Goal: Navigation & Orientation: Find specific page/section

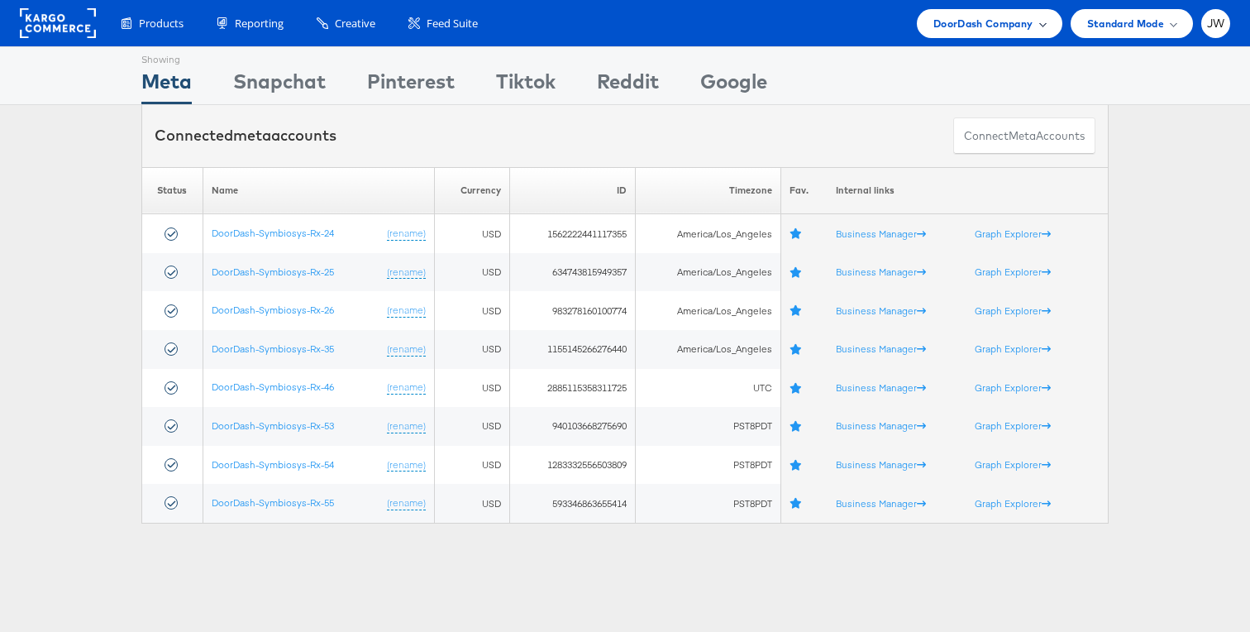
click at [978, 21] on span "DoorDash Company" at bounding box center [984, 23] width 100 height 17
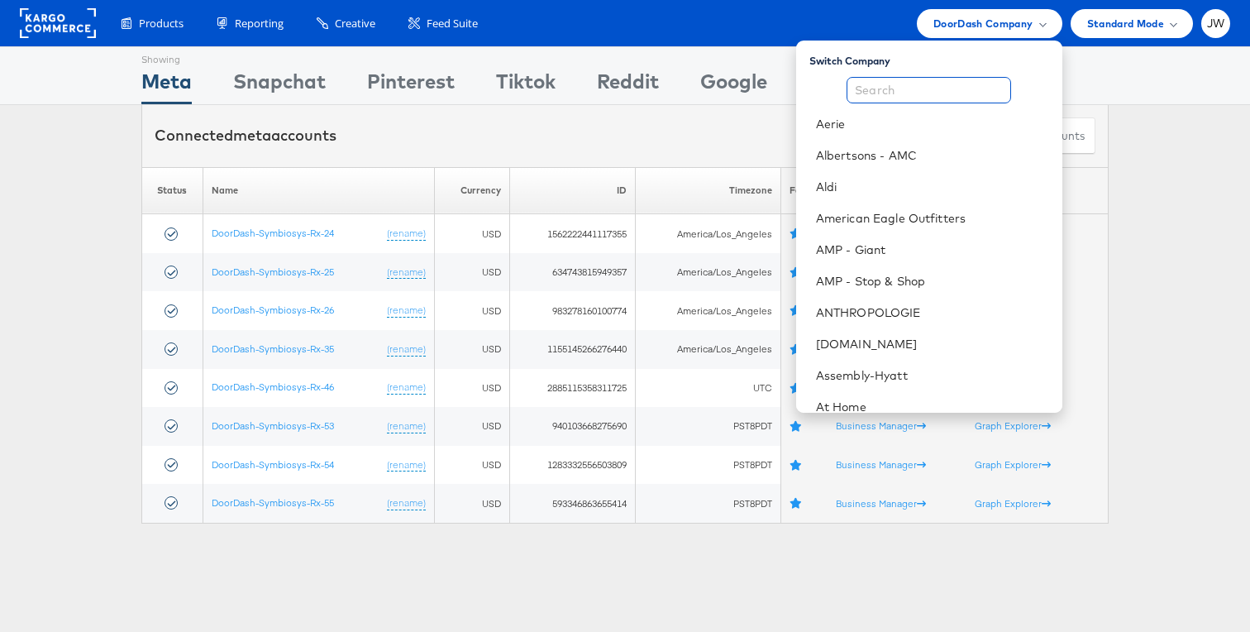
click at [933, 91] on input "text" at bounding box center [929, 90] width 165 height 26
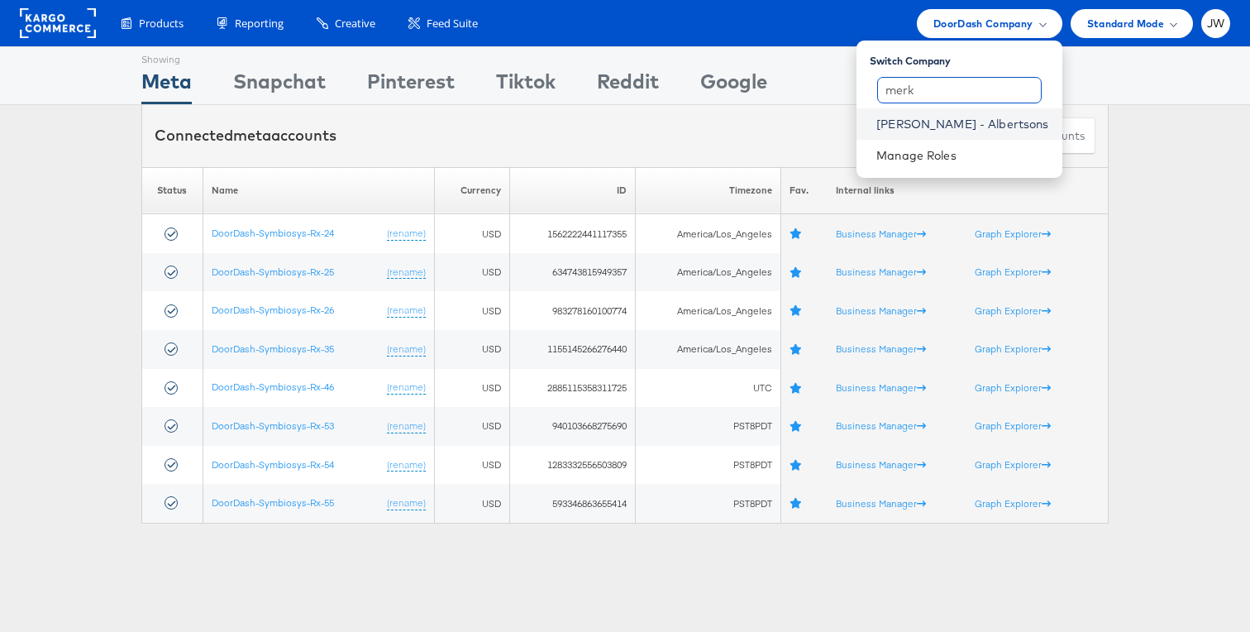
type input "merk"
click at [956, 118] on link "[PERSON_NAME] - Albertsons" at bounding box center [963, 124] width 172 height 17
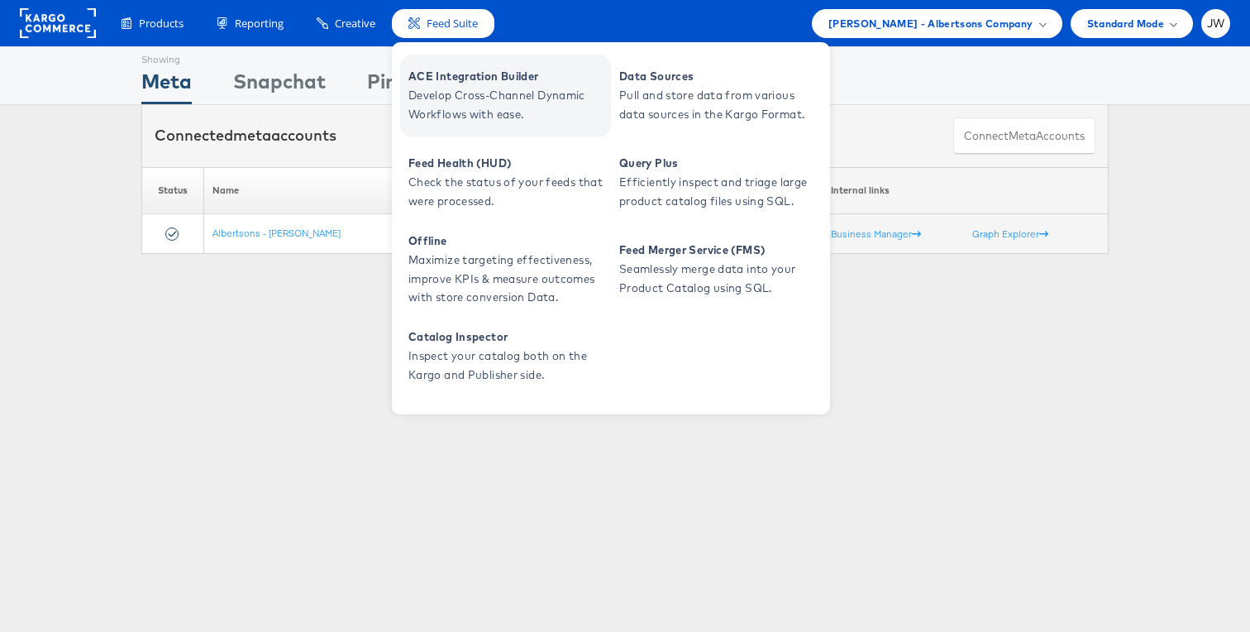
click at [439, 90] on span "Develop Cross-Channel Dynamic Workflows with ease." at bounding box center [508, 105] width 198 height 38
